Goal: Find specific page/section: Find specific page/section

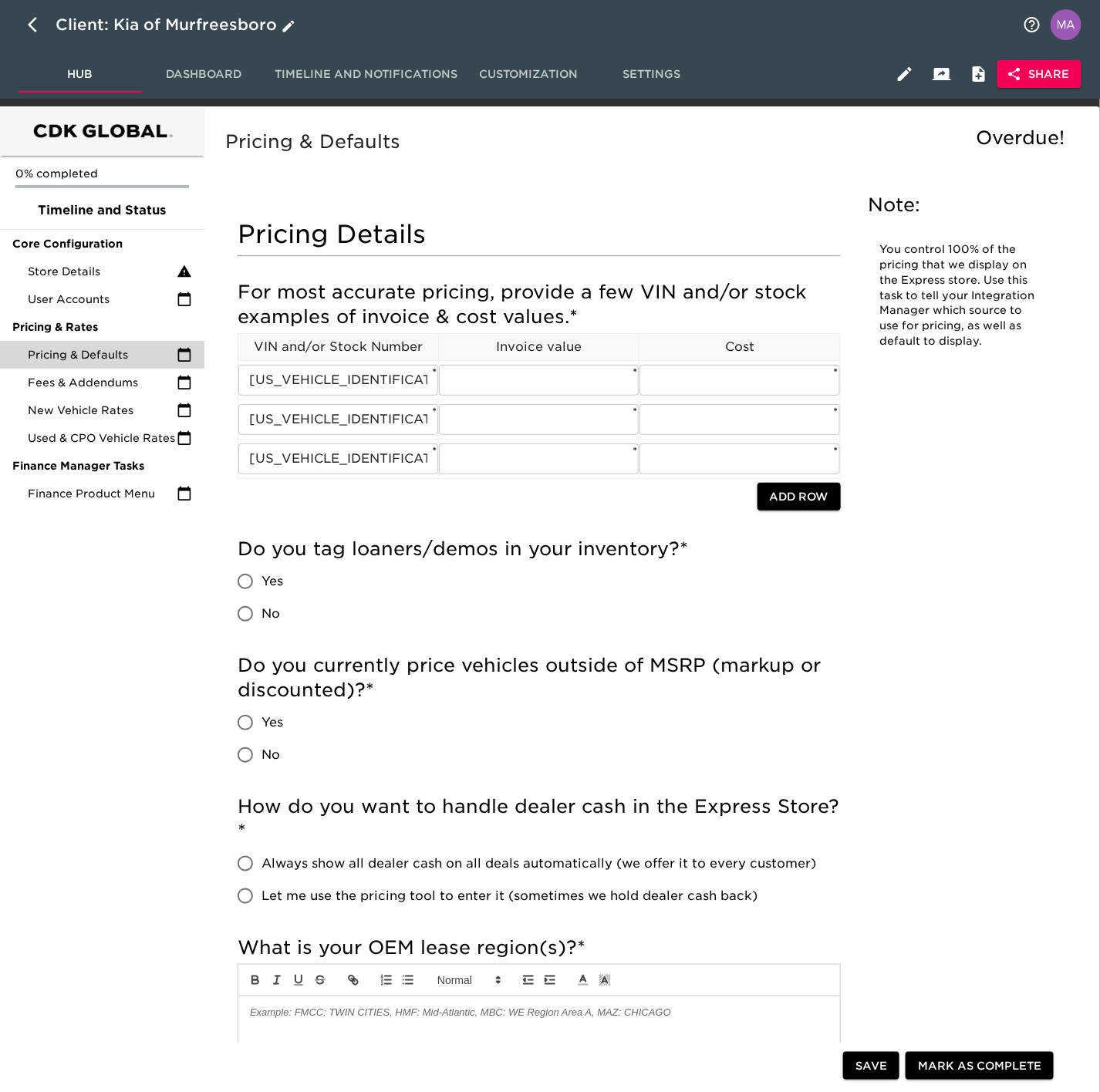
click at [19, 32] on button "button" at bounding box center [37, 24] width 37 height 37
select select "10"
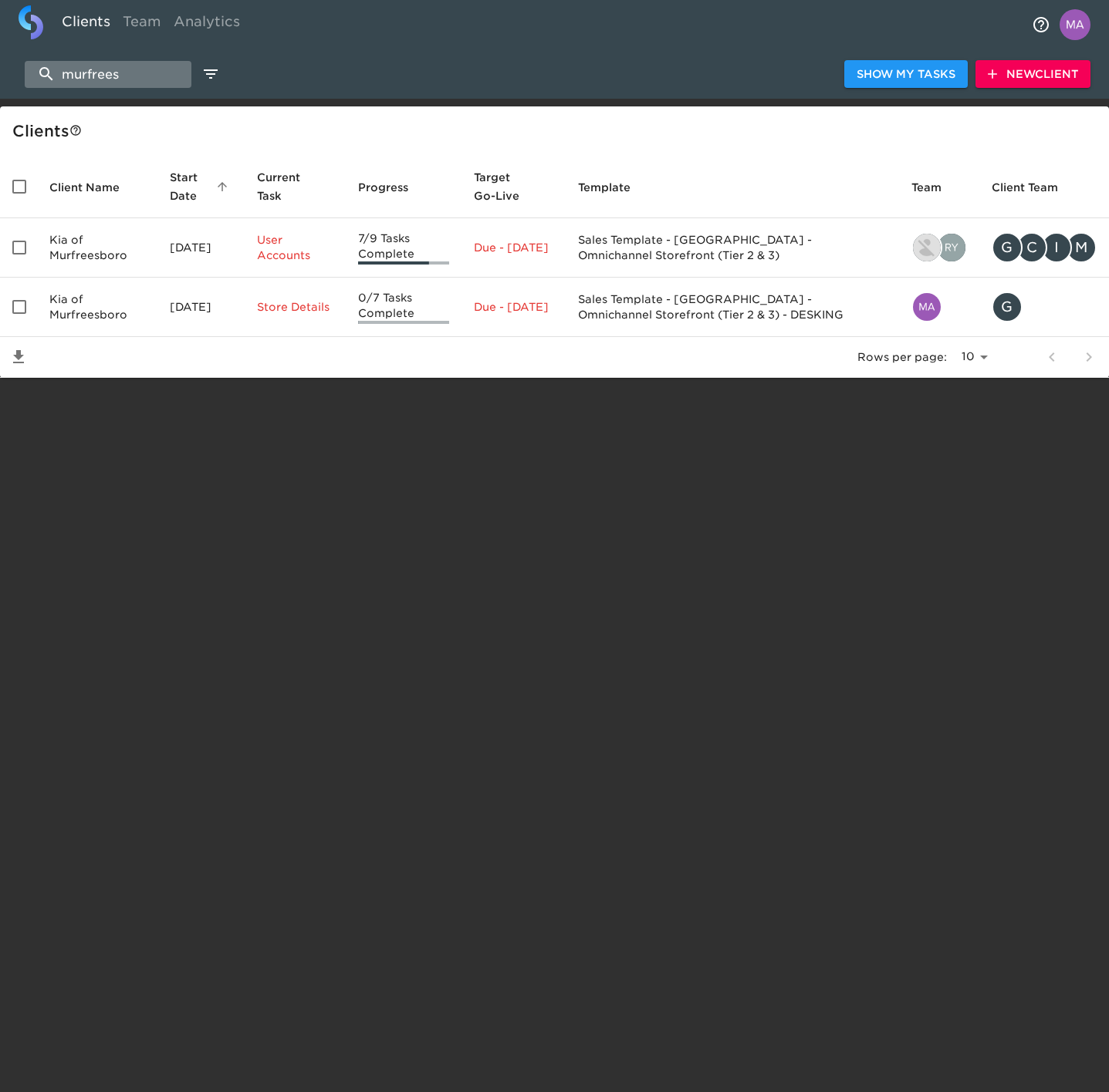
click at [153, 76] on input "murfrees" at bounding box center [107, 74] width 167 height 27
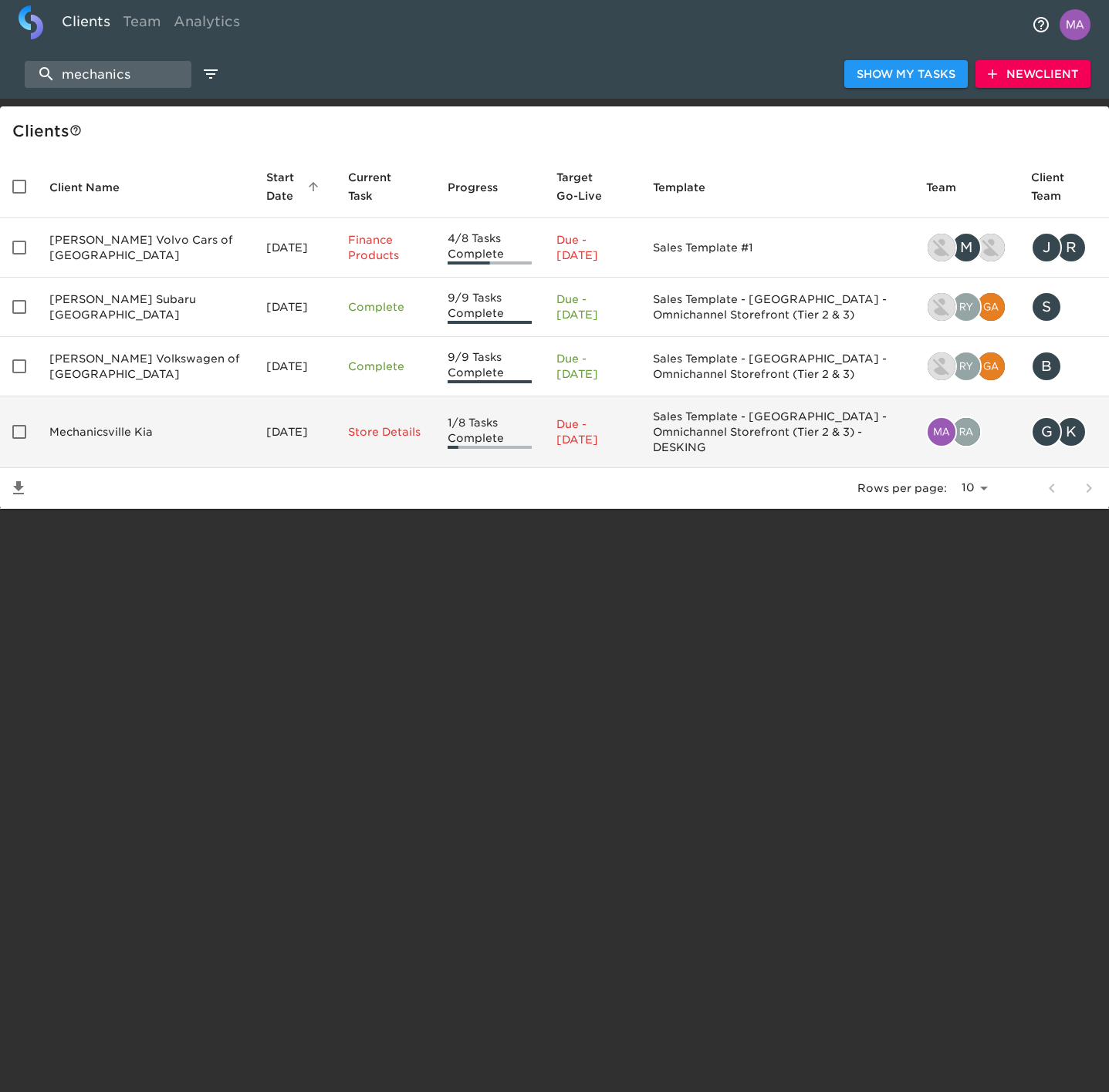
type input "mechanics"
click at [143, 442] on td "Mechanicsville Kia" at bounding box center [145, 432] width 217 height 72
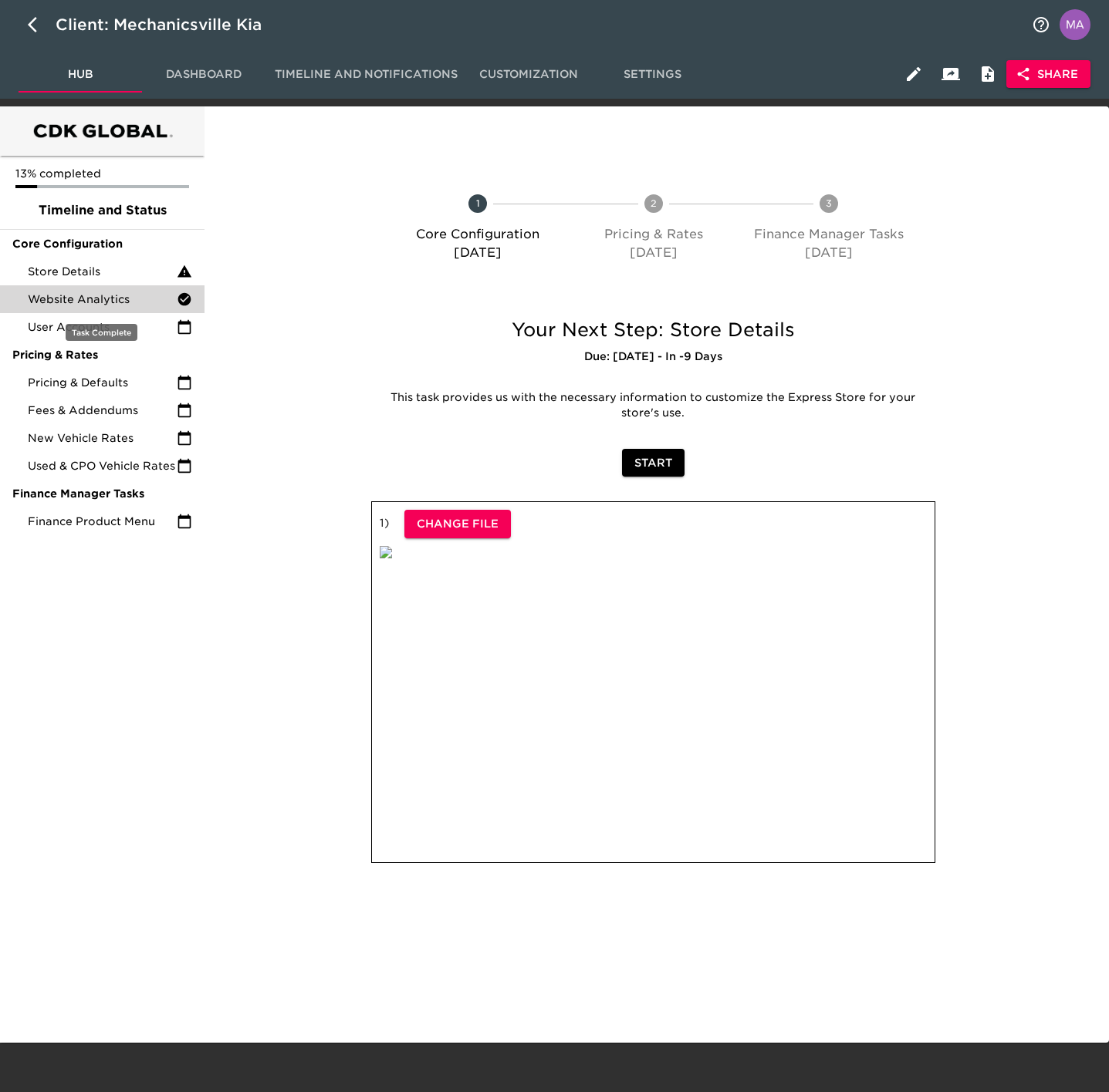
click at [79, 298] on span "Website Analytics" at bounding box center [102, 299] width 149 height 15
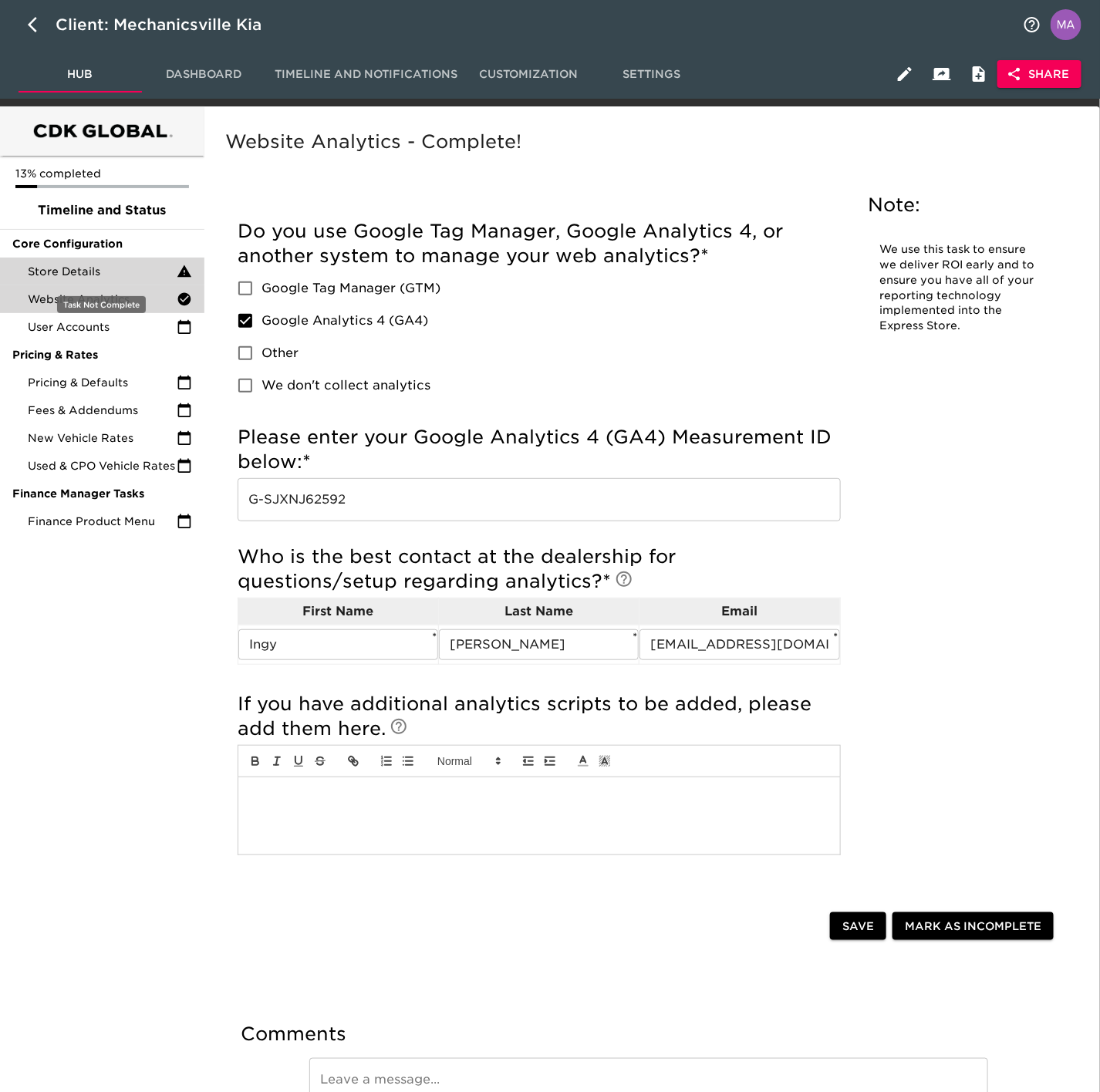
click at [57, 274] on span "Store Details" at bounding box center [102, 271] width 149 height 15
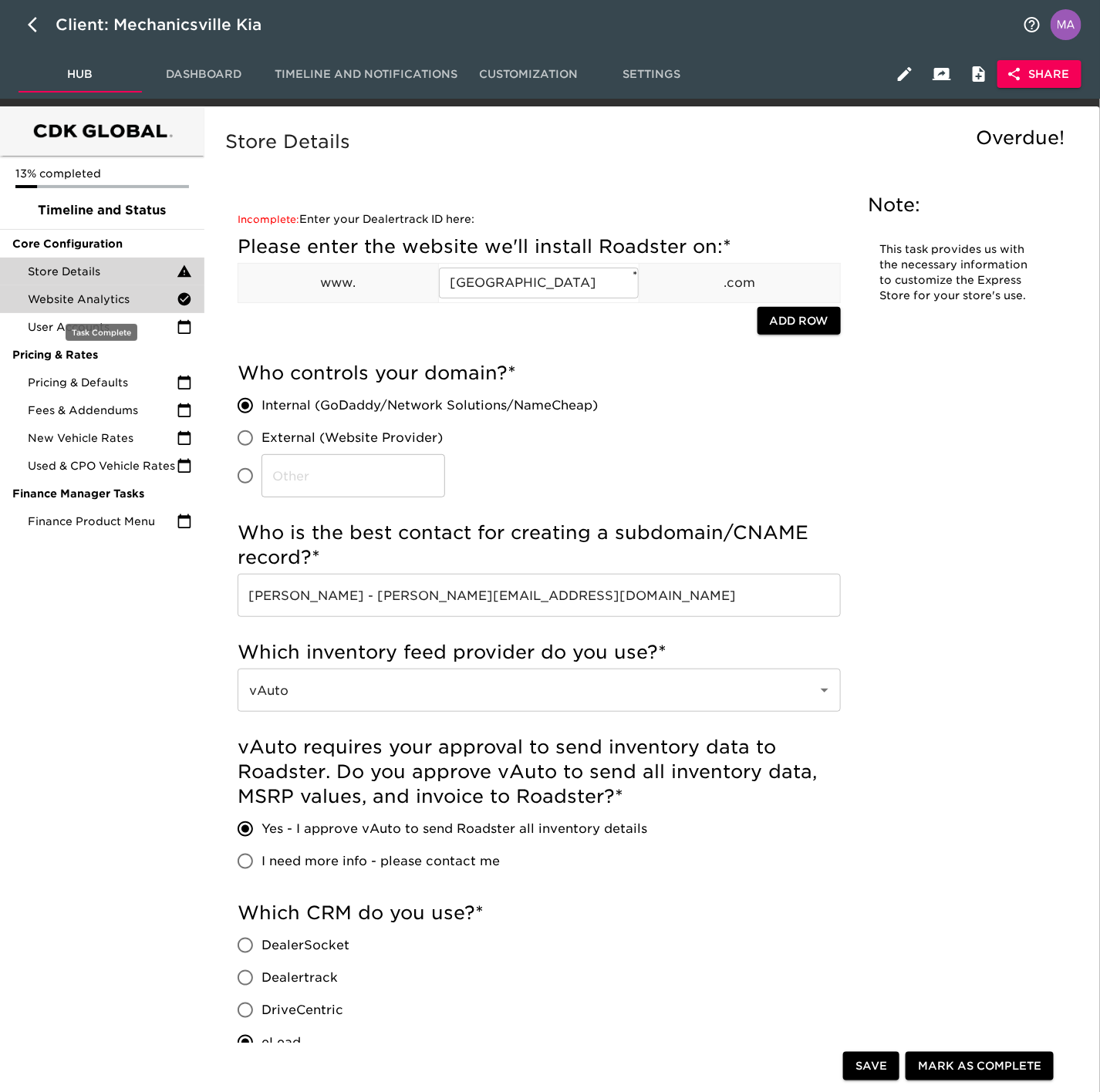
click at [57, 297] on span "Website Analytics" at bounding box center [102, 299] width 149 height 15
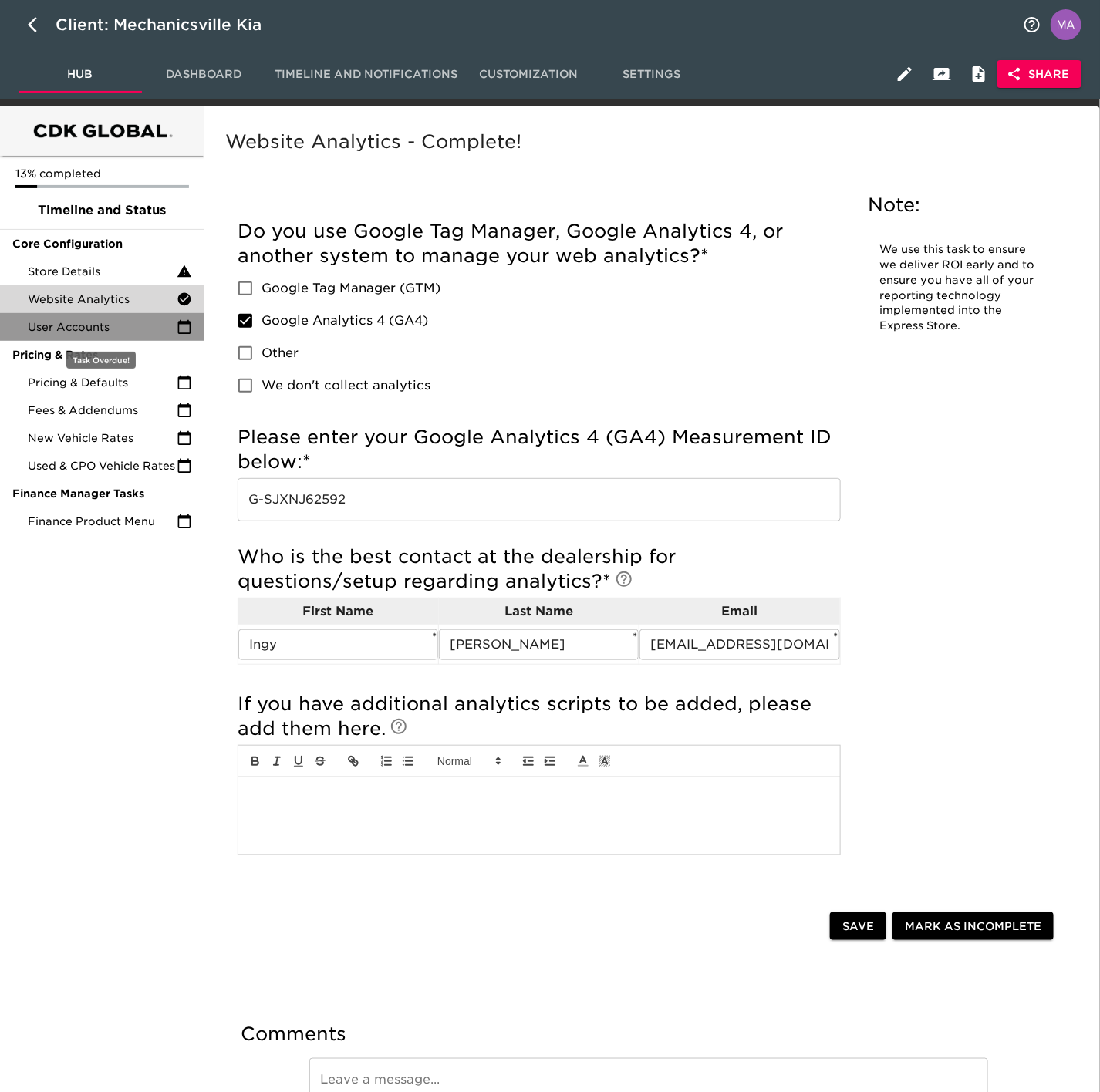
click at [52, 323] on span "User Accounts" at bounding box center [102, 327] width 149 height 15
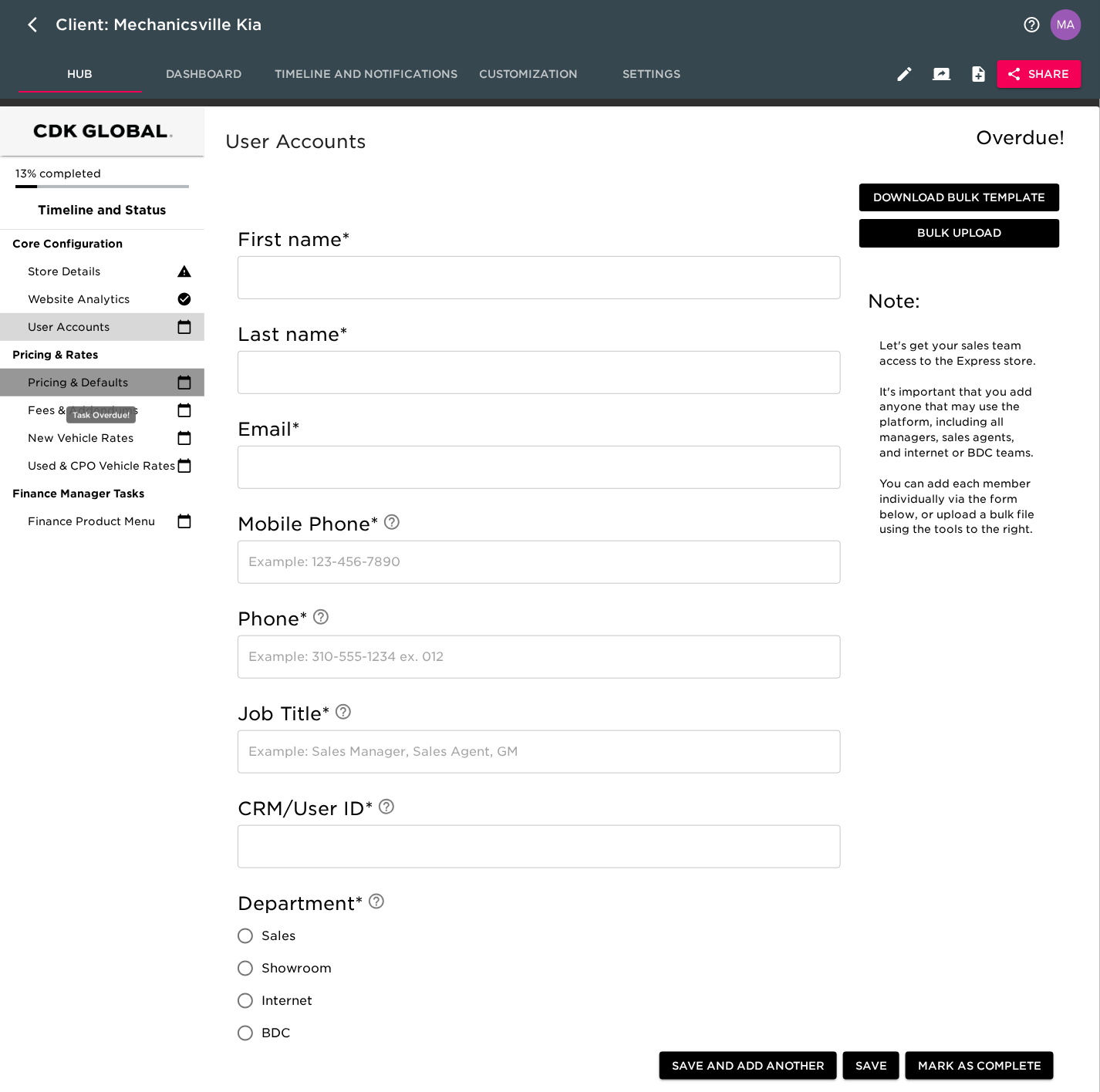
click at [40, 378] on span "Pricing & Defaults" at bounding box center [102, 382] width 149 height 15
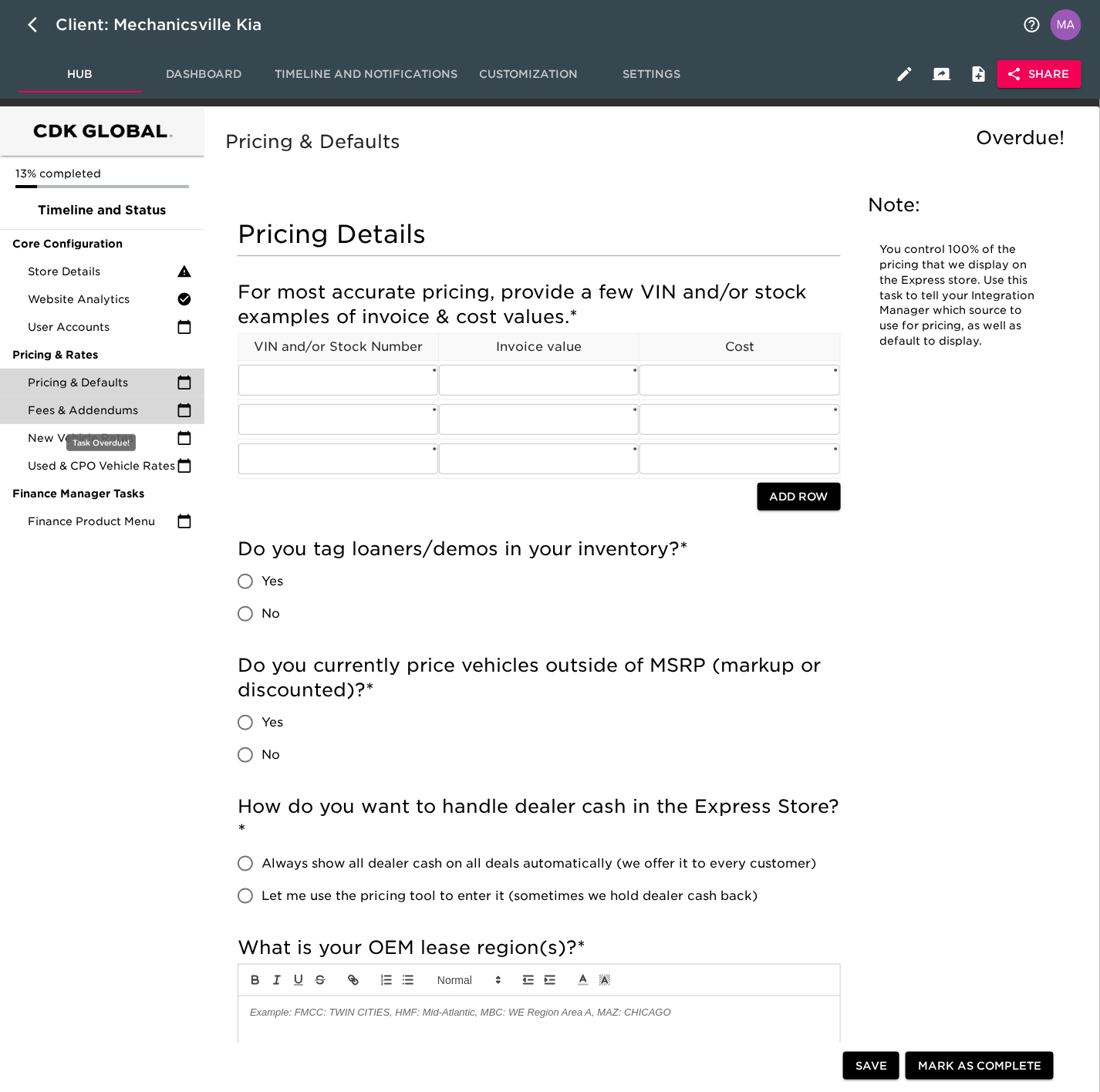
click at [111, 406] on span "Fees & Addendums" at bounding box center [102, 410] width 149 height 15
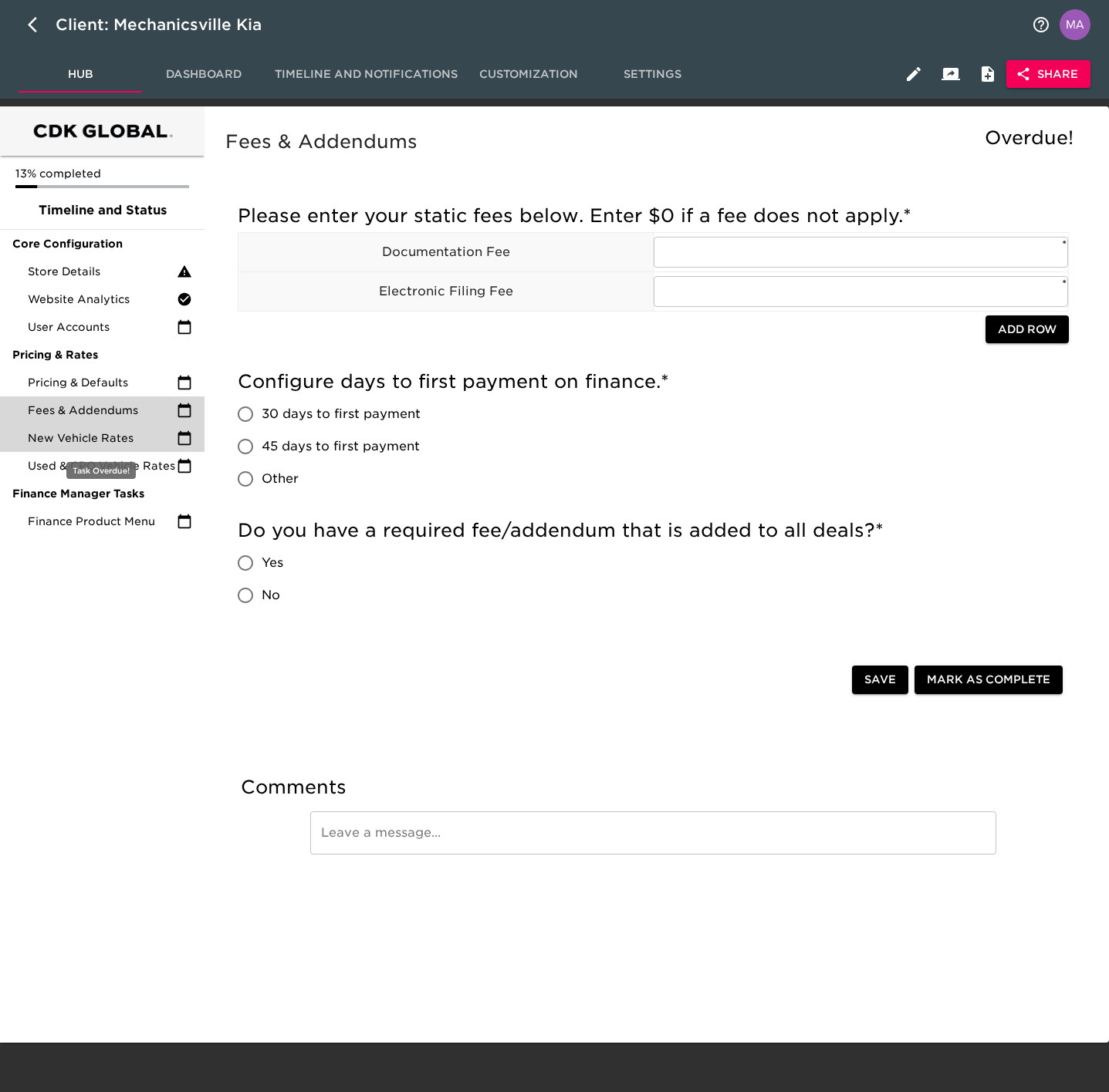
click at [92, 433] on span "New Vehicle Rates" at bounding box center [102, 438] width 149 height 15
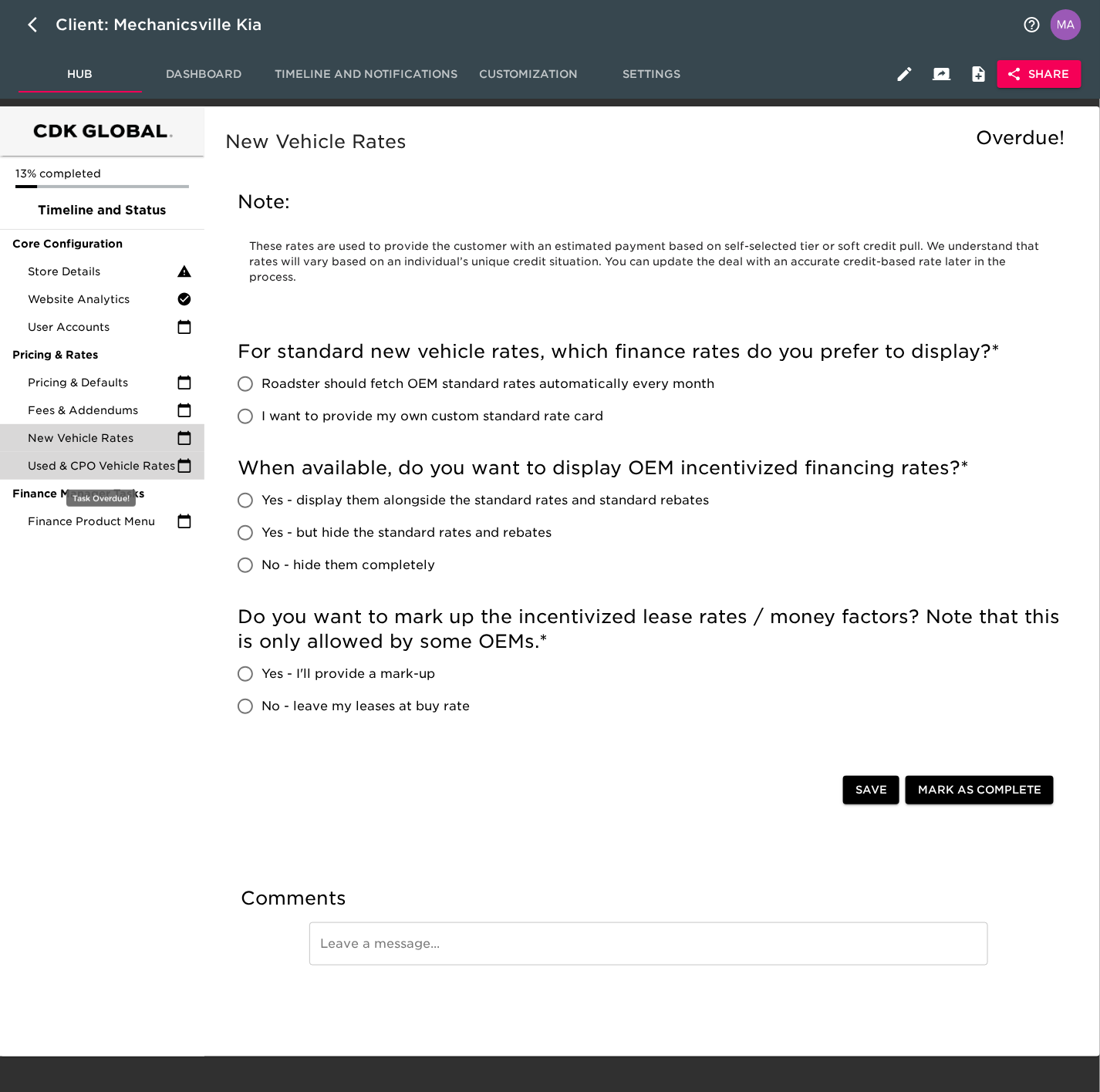
click at [93, 470] on span "Used & CPO Vehicle Rates" at bounding box center [102, 466] width 149 height 15
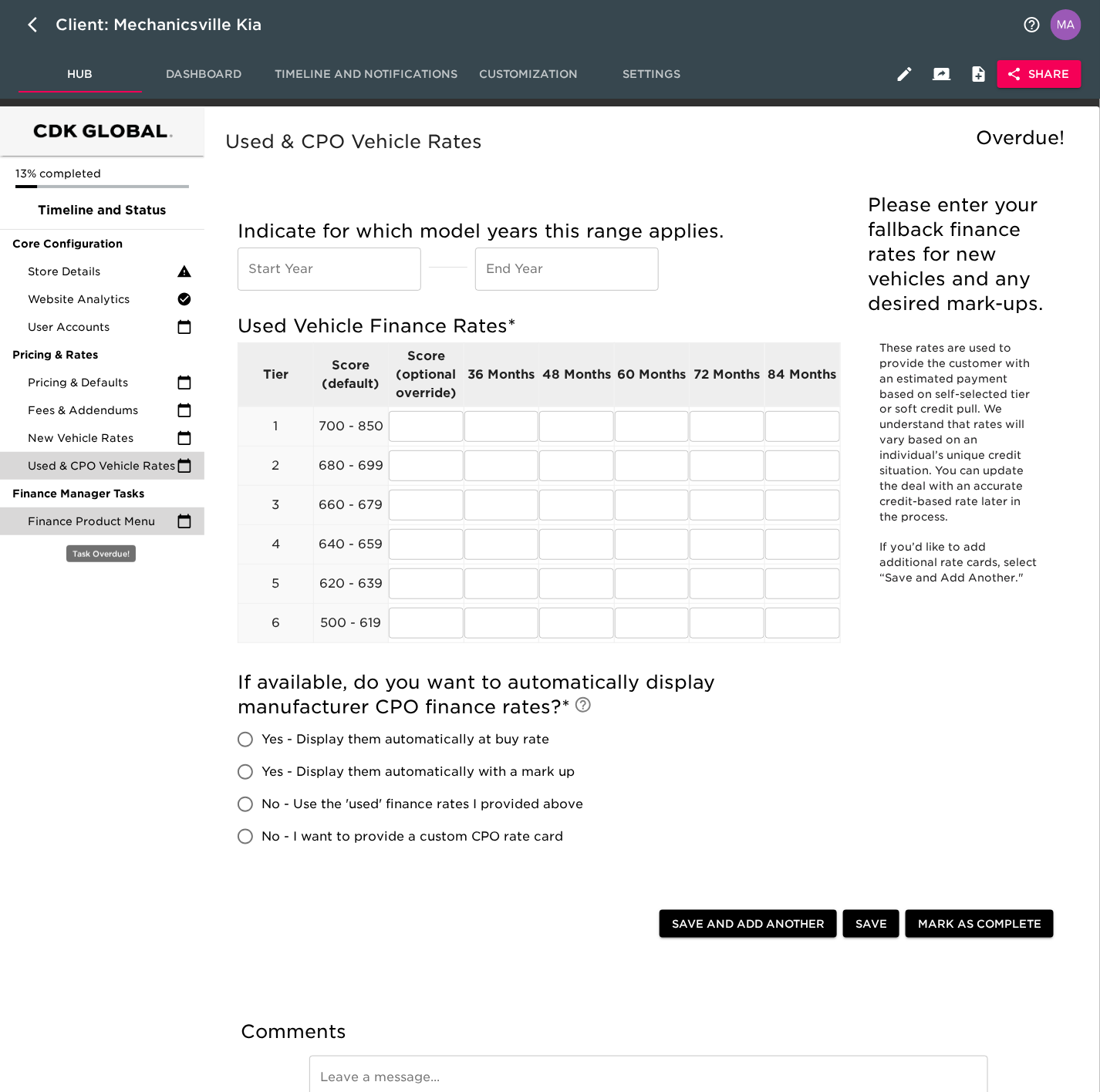
click at [97, 523] on span "Finance Product Menu" at bounding box center [102, 522] width 149 height 15
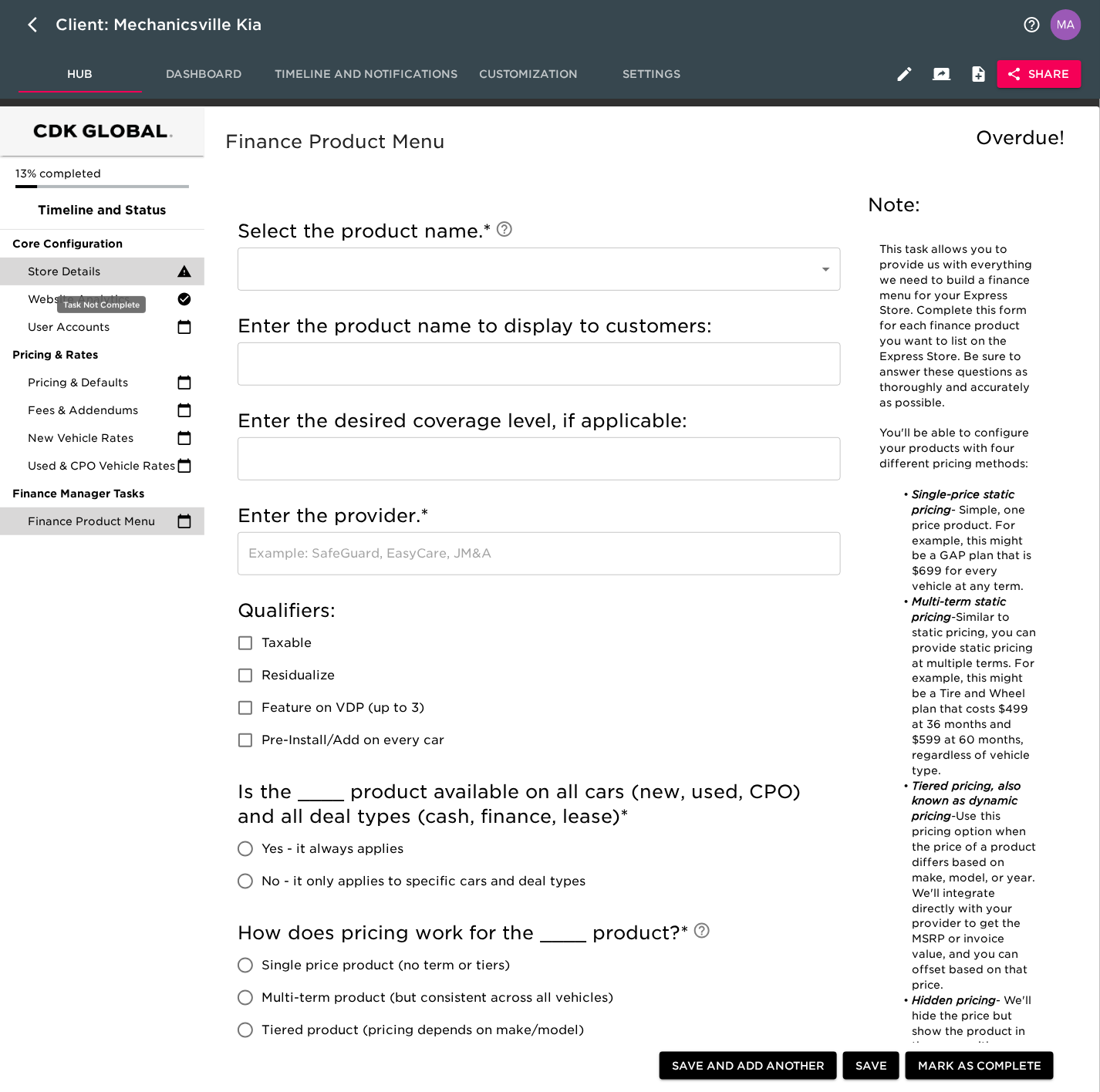
click at [82, 269] on span "Store Details" at bounding box center [102, 271] width 149 height 15
